Goal: Task Accomplishment & Management: Manage account settings

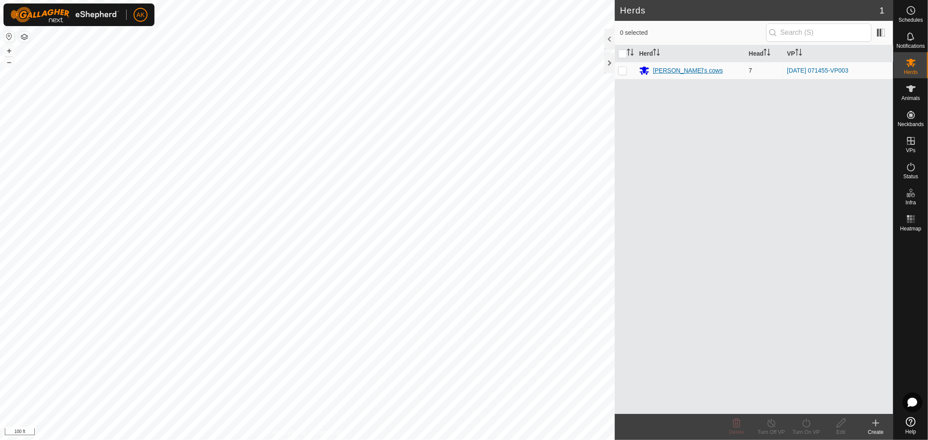
click at [670, 69] on div "[PERSON_NAME]'s cows" at bounding box center [688, 70] width 70 height 9
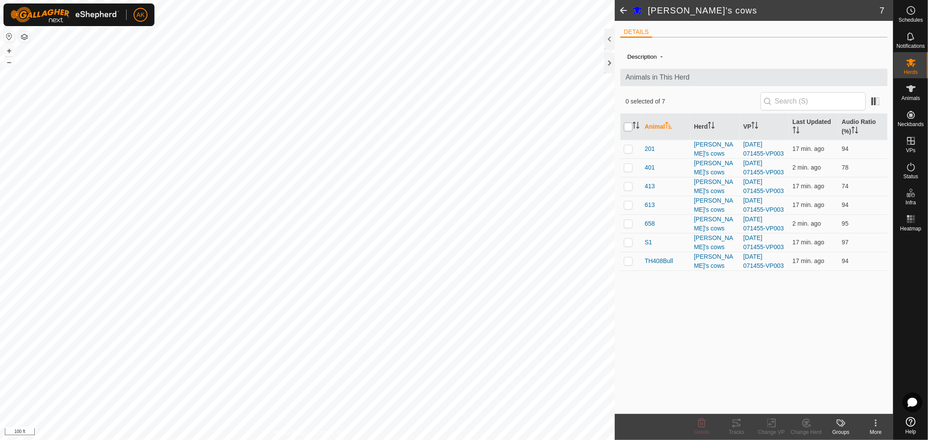
click at [626, 130] on input "checkbox" at bounding box center [628, 127] width 9 height 9
checkbox input "true"
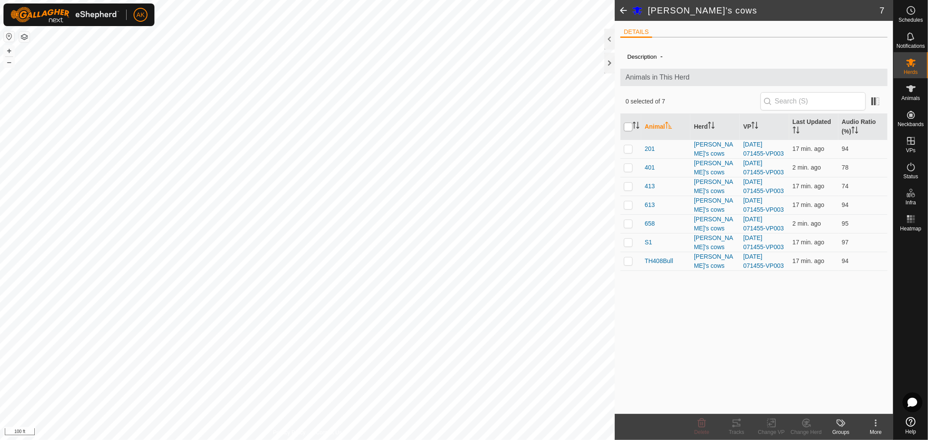
checkbox input "true"
click at [627, 127] on input "checkbox" at bounding box center [628, 127] width 9 height 9
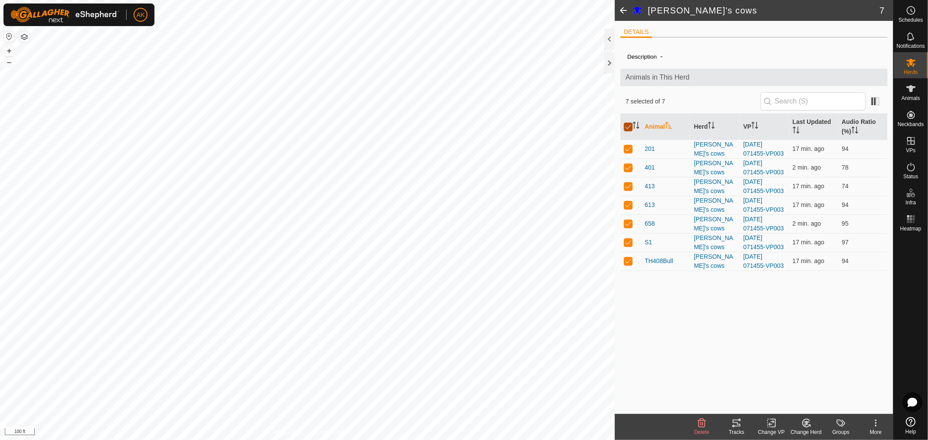
checkbox input "false"
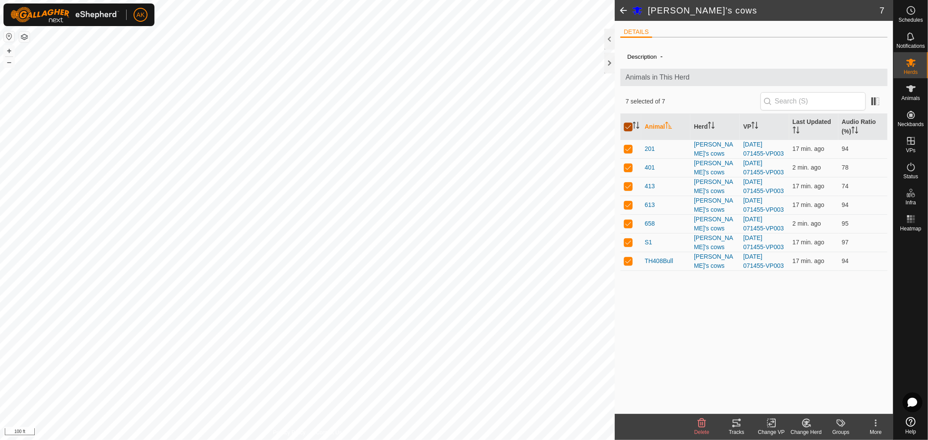
checkbox input "false"
click at [630, 167] on p-checkbox at bounding box center [628, 167] width 9 height 7
checkbox input "true"
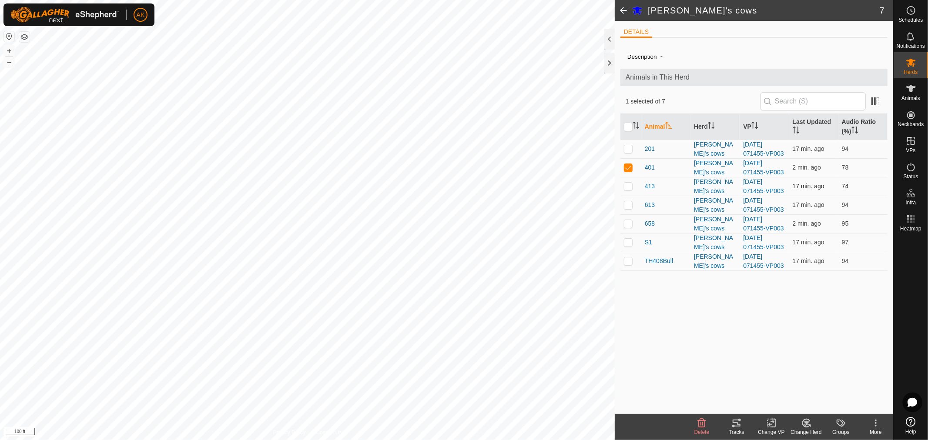
click at [628, 189] on p-checkbox at bounding box center [628, 186] width 9 height 7
checkbox input "true"
click at [732, 425] on icon at bounding box center [736, 423] width 10 height 10
